Goal: Task Accomplishment & Management: Manage account settings

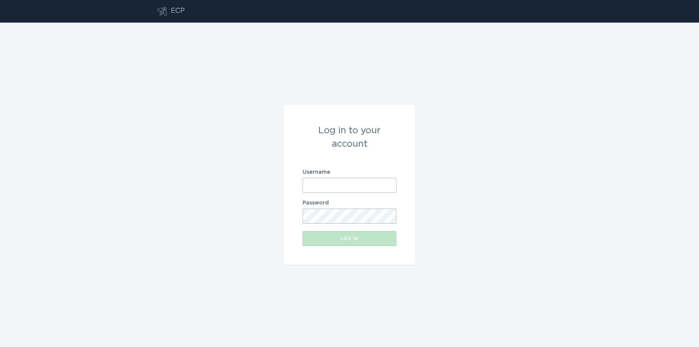
type input "[EMAIL_ADDRESS][DOMAIN_NAME]"
click at [341, 241] on div "Log in" at bounding box center [349, 239] width 86 height 5
